Goal: Task Accomplishment & Management: Manage account settings

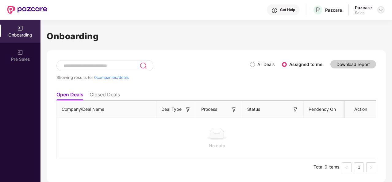
click at [383, 11] on img at bounding box center [381, 9] width 5 height 5
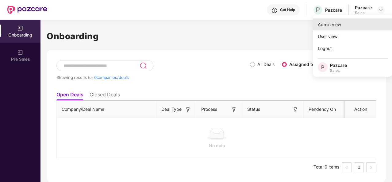
click at [324, 28] on div "Admin view" at bounding box center [353, 24] width 80 height 12
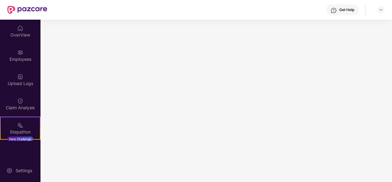
click at [324, 28] on main at bounding box center [217, 101] width 352 height 162
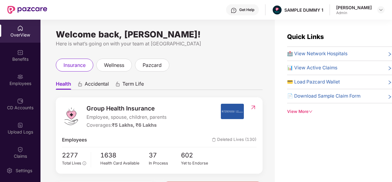
click at [241, 12] on div "Get Help" at bounding box center [242, 9] width 33 height 11
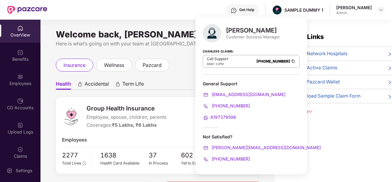
click at [183, 89] on ul "Health Accidental Term Life" at bounding box center [159, 84] width 207 height 12
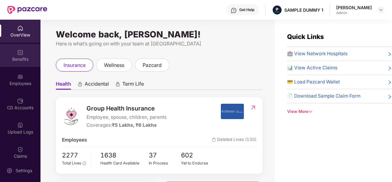
click at [35, 52] on div "Benefits" at bounding box center [20, 55] width 41 height 23
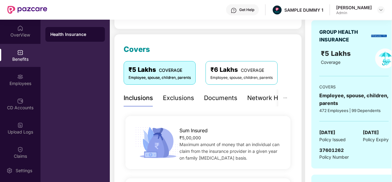
scroll to position [65, 0]
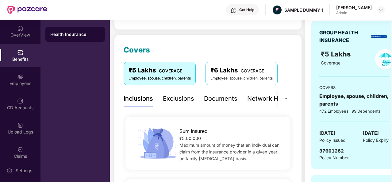
click at [215, 98] on div "Documents" at bounding box center [220, 99] width 33 height 10
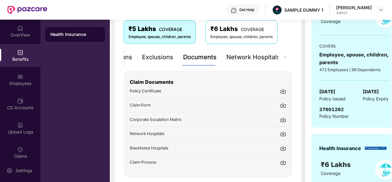
scroll to position [107, 0]
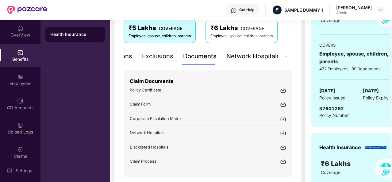
click at [245, 60] on div "Network Hospitals" at bounding box center [253, 57] width 54 height 10
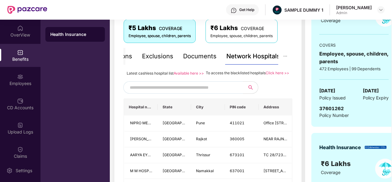
scroll to position [142, 0]
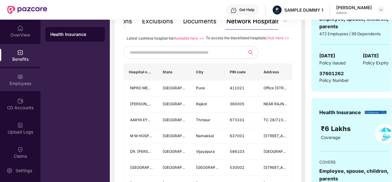
click at [9, 91] on div "Employees" at bounding box center [20, 79] width 41 height 23
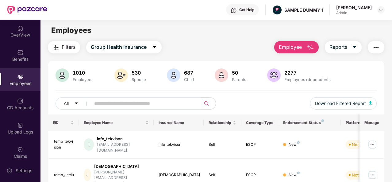
click at [285, 48] on span "Employee" at bounding box center [290, 47] width 23 height 8
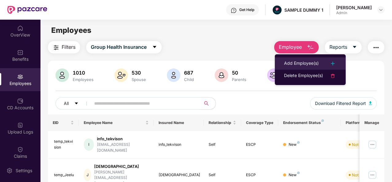
click at [298, 63] on div "Add Employee(s)" at bounding box center [301, 63] width 35 height 7
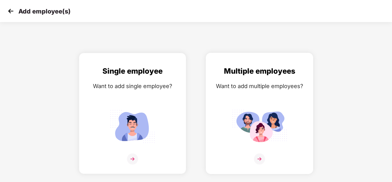
click at [259, 162] on img at bounding box center [259, 158] width 11 height 11
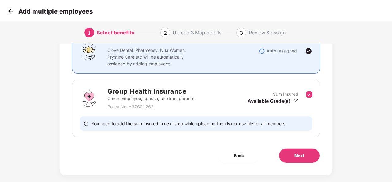
scroll to position [65, 0]
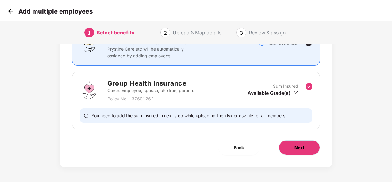
click at [299, 145] on span "Next" at bounding box center [300, 147] width 10 height 7
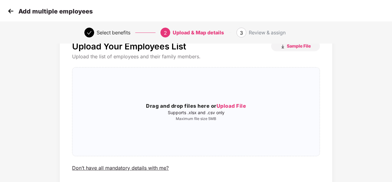
scroll to position [23, 0]
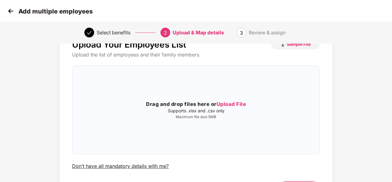
click at [14, 10] on img at bounding box center [10, 10] width 9 height 9
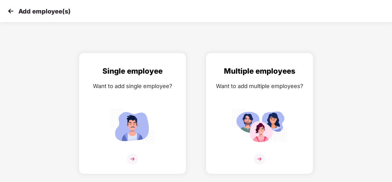
click at [14, 10] on img at bounding box center [10, 10] width 9 height 9
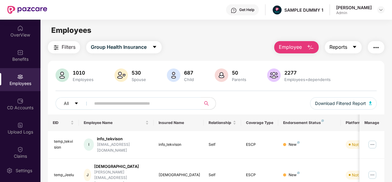
click at [335, 51] on button "Reports" at bounding box center [343, 47] width 37 height 12
click at [258, 51] on div "Filters Group Health Insurance Employee Reports" at bounding box center [216, 47] width 337 height 12
click at [9, 173] on img at bounding box center [9, 171] width 6 height 6
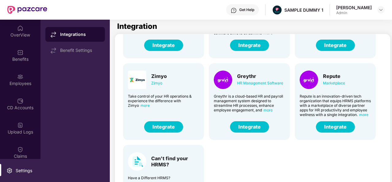
scroll to position [39, 0]
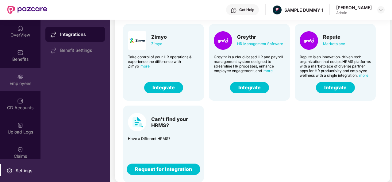
click at [28, 87] on div "Employees" at bounding box center [20, 79] width 41 height 23
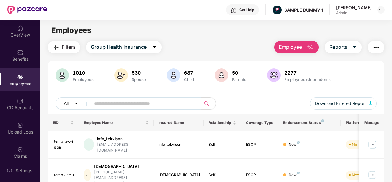
click at [291, 51] on button "Employee" at bounding box center [296, 47] width 44 height 12
click at [31, 108] on div "CD Accounts" at bounding box center [20, 108] width 41 height 6
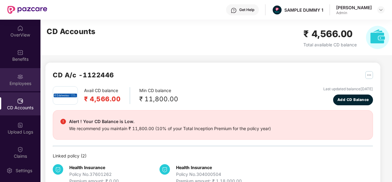
click at [24, 70] on div "Employees" at bounding box center [20, 79] width 41 height 23
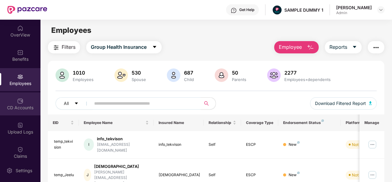
click at [8, 103] on div "CD Accounts" at bounding box center [20, 103] width 41 height 23
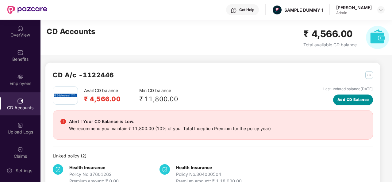
click at [351, 96] on button "Add CD Balance" at bounding box center [353, 100] width 40 height 11
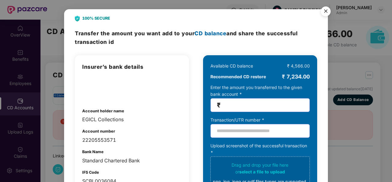
click at [326, 11] on img "Close" at bounding box center [325, 12] width 17 height 17
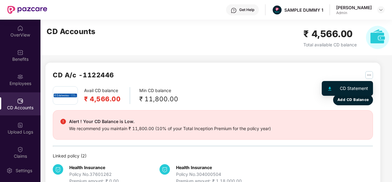
click at [368, 75] on img "button" at bounding box center [369, 75] width 8 height 8
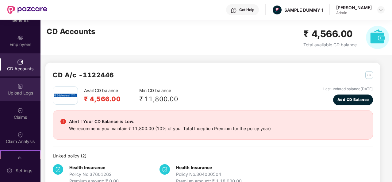
scroll to position [39, 0]
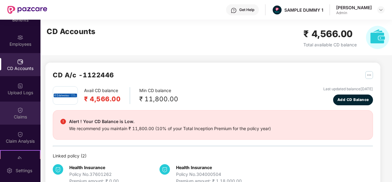
click at [21, 110] on img at bounding box center [20, 110] width 6 height 6
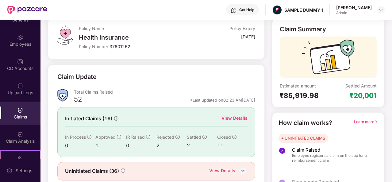
scroll to position [37, 0]
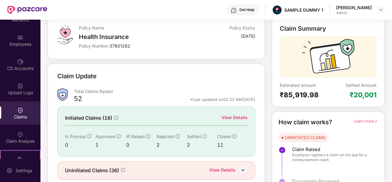
click at [362, 124] on div "Learn more" at bounding box center [366, 123] width 24 height 10
click at [364, 120] on span "Learn more" at bounding box center [366, 121] width 24 height 5
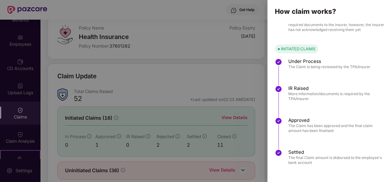
scroll to position [0, 0]
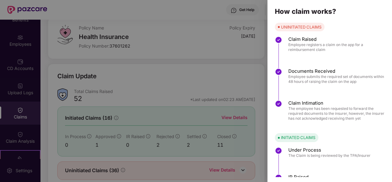
click at [226, 81] on div at bounding box center [196, 91] width 392 height 182
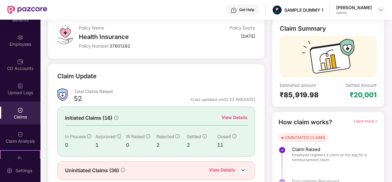
click at [230, 119] on div "View Details" at bounding box center [235, 117] width 26 height 7
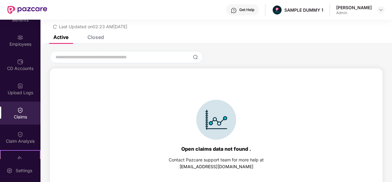
scroll to position [26, 0]
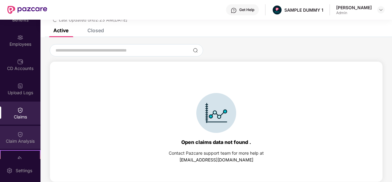
click at [26, 142] on div "Claim Analysis" at bounding box center [20, 141] width 41 height 6
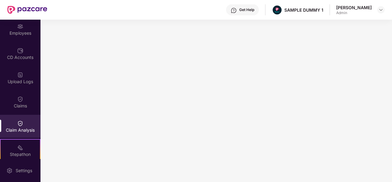
scroll to position [84, 0]
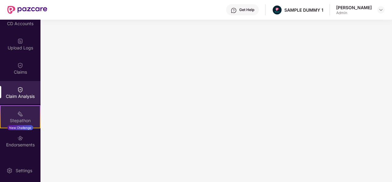
click at [24, 114] on div "Stepathon New Challenge" at bounding box center [20, 116] width 41 height 23
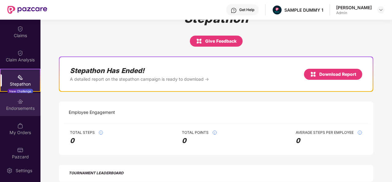
scroll to position [127, 0]
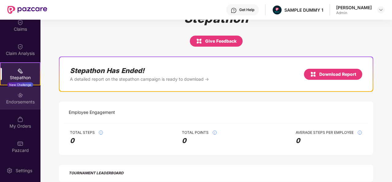
click at [19, 93] on img at bounding box center [20, 95] width 6 height 6
